Goal: Task Accomplishment & Management: Manage account settings

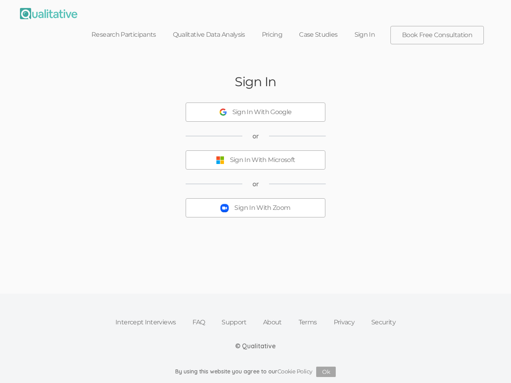
click at [256, 198] on button "Sign In With Zoom" at bounding box center [256, 207] width 140 height 19
click at [256, 108] on div "Sign In With Google" at bounding box center [262, 112] width 60 height 9
click at [256, 156] on div "Sign In With Microsoft" at bounding box center [262, 160] width 65 height 9
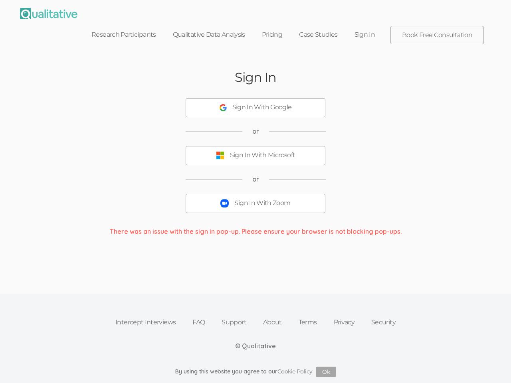
click at [256, 199] on div "Sign In With Zoom" at bounding box center [262, 203] width 56 height 9
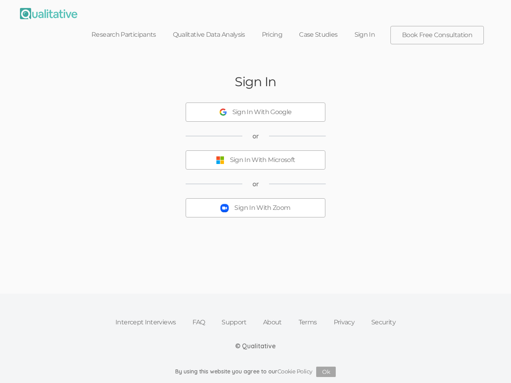
click at [326, 372] on button "Ok" at bounding box center [326, 372] width 20 height 10
